Goal: Use online tool/utility: Utilize a website feature to perform a specific function

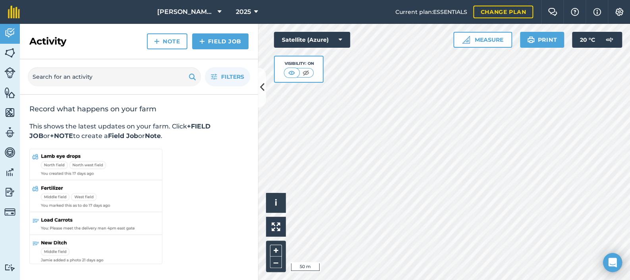
click at [479, 39] on button "Measure" at bounding box center [483, 40] width 59 height 16
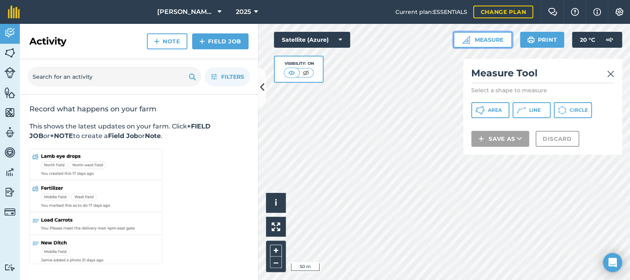
click at [499, 113] on span "Area" at bounding box center [495, 110] width 14 height 6
click at [610, 75] on img at bounding box center [610, 74] width 7 height 10
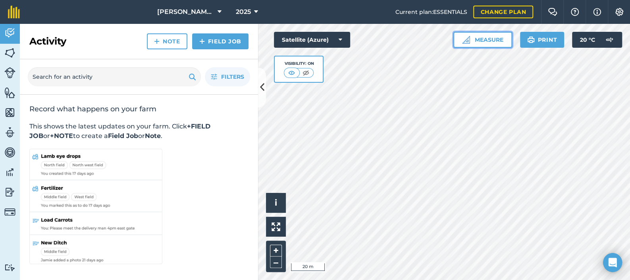
click at [482, 42] on button "Measure" at bounding box center [483, 40] width 59 height 16
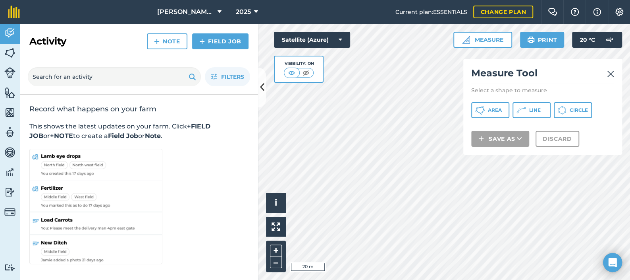
click at [489, 112] on span "Area" at bounding box center [495, 110] width 14 height 6
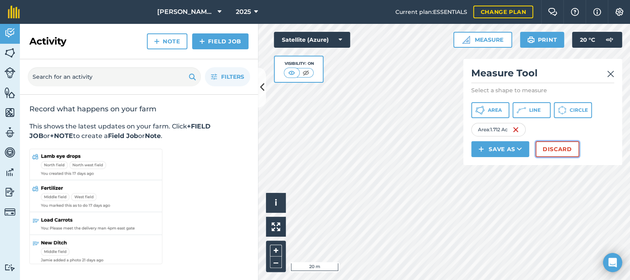
click at [555, 150] on button "Discard" at bounding box center [558, 149] width 44 height 16
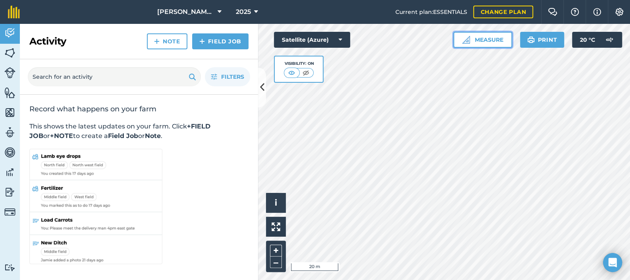
click at [487, 41] on button "Measure" at bounding box center [483, 40] width 59 height 16
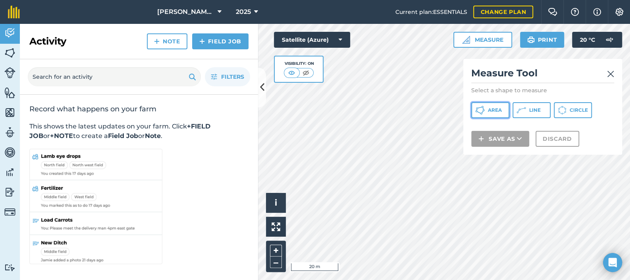
click at [490, 106] on button "Area" at bounding box center [490, 110] width 38 height 16
click at [616, 69] on div "Measure Tool Select a shape to measure Area Line Circle Save as Discard" at bounding box center [542, 107] width 159 height 96
click at [610, 73] on img at bounding box center [610, 74] width 7 height 10
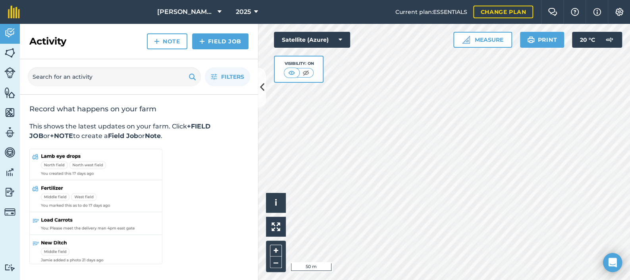
click at [488, 36] on button "Measure" at bounding box center [483, 40] width 59 height 16
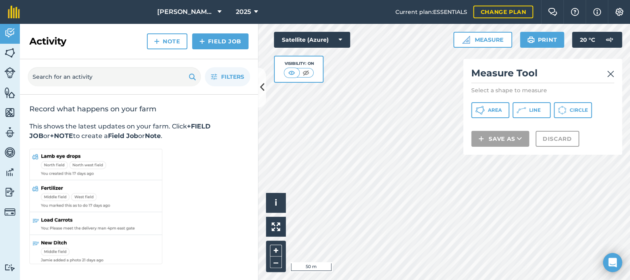
click at [494, 110] on span "Area" at bounding box center [495, 110] width 14 height 6
click at [535, 112] on span "Line" at bounding box center [535, 110] width 12 height 6
click at [610, 73] on img at bounding box center [610, 74] width 7 height 10
